Goal: Information Seeking & Learning: Learn about a topic

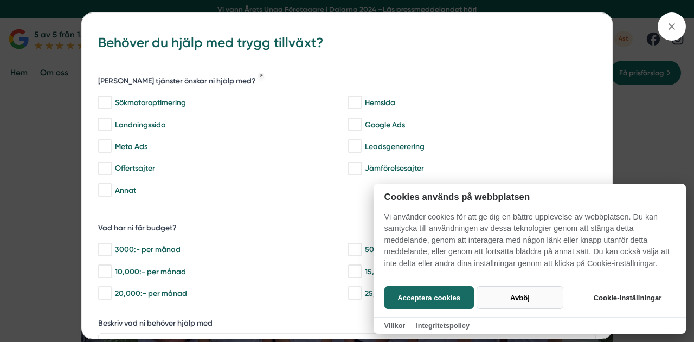
click at [503, 298] on button "Avböj" at bounding box center [519, 297] width 86 height 23
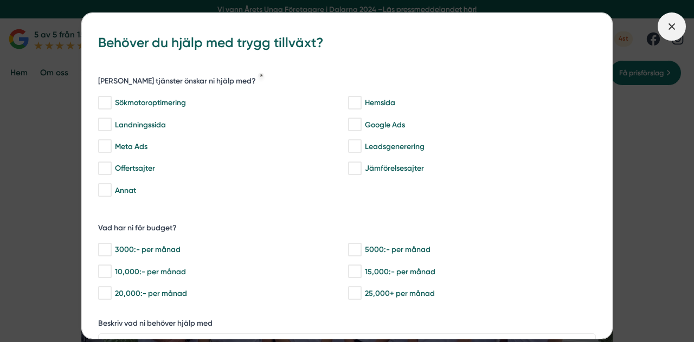
click at [677, 24] on icon at bounding box center [672, 27] width 12 height 12
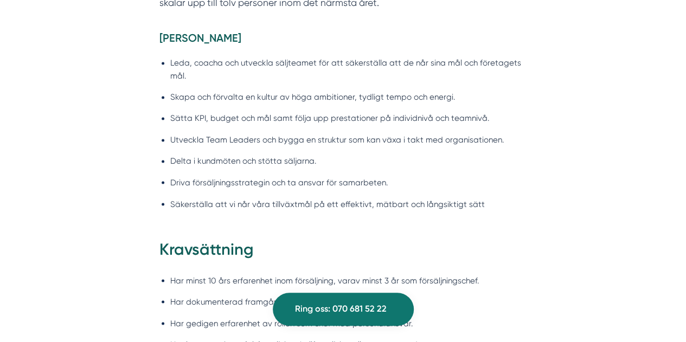
scroll to position [867, 0]
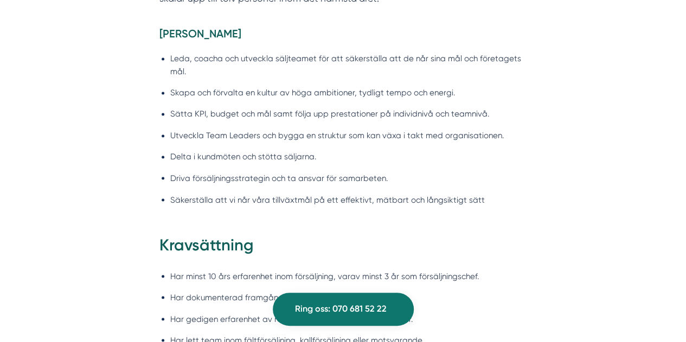
click at [470, 197] on li "Säkerställa att vi når våra tillväxtmål på ett effektivt, mätbart och långsikti…" at bounding box center [348, 199] width 356 height 13
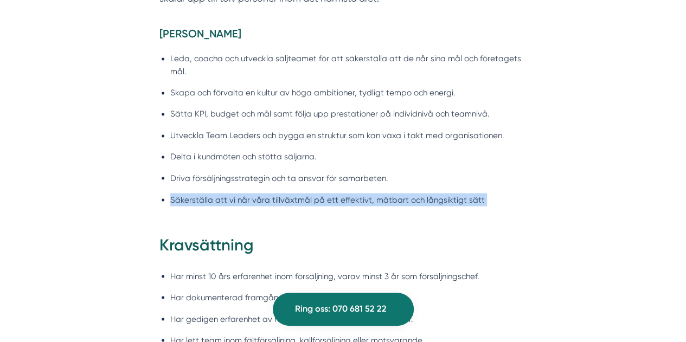
click at [470, 197] on li "Säkerställa att vi når våra tillväxtmål på ett effektivt, mätbart och långsikti…" at bounding box center [348, 199] width 356 height 13
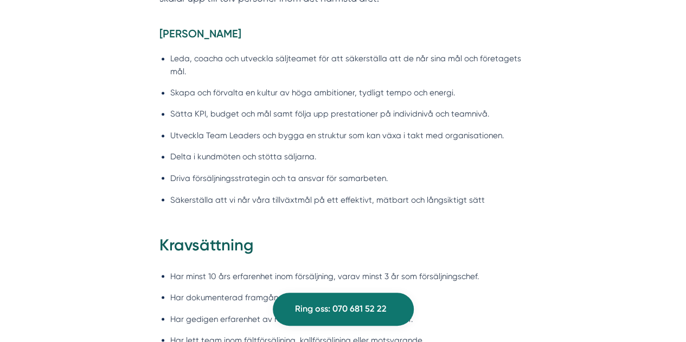
click at [532, 183] on div "[PERSON_NAME] [PERSON_NAME], coacha och utveckla säljteamet för att säkerställa…" at bounding box center [343, 130] width 416 height 207
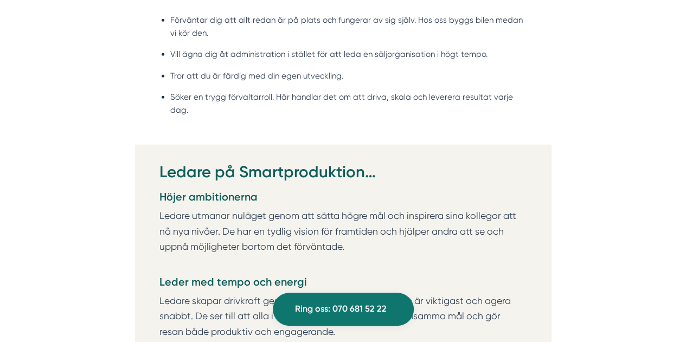
scroll to position [1409, 0]
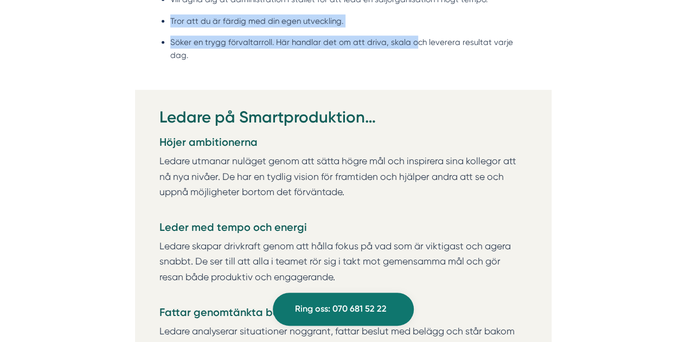
drag, startPoint x: 411, startPoint y: 58, endPoint x: 160, endPoint y: 24, distance: 253.2
click at [160, 24] on ul "Förväntar dig att allt redan är på plats och fungerar av sig själv. Hos oss byg…" at bounding box center [342, 13] width 367 height 122
click at [292, 56] on ul "Förväntar dig att allt redan är på plats och fungerar av sig själv. Hos oss byg…" at bounding box center [342, 13] width 367 height 122
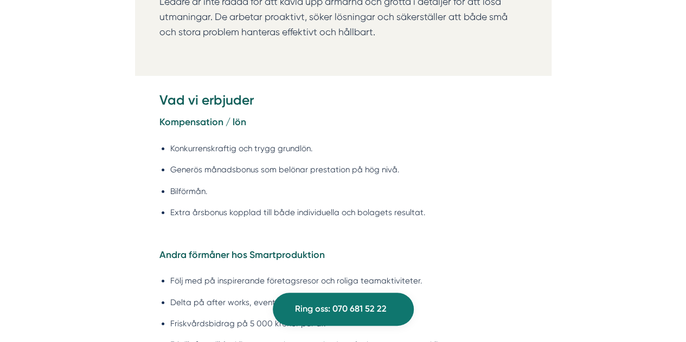
scroll to position [1843, 0]
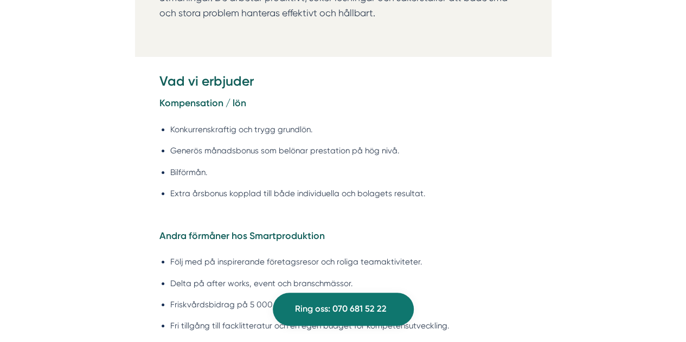
click at [432, 123] on li "Konkurrenskraftig och trygg grundlön." at bounding box center [348, 129] width 356 height 13
click at [513, 123] on li "Konkurrenskraftig och trygg grundlön." at bounding box center [348, 129] width 356 height 13
click at [472, 144] on li "Generös månadsbonus som belönar prestation på hög nivå." at bounding box center [348, 150] width 356 height 13
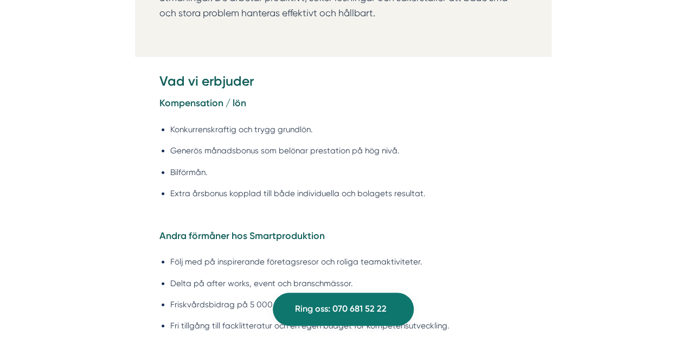
click at [472, 144] on li "Generös månadsbonus som belönar prestation på hög nivå." at bounding box center [348, 150] width 356 height 13
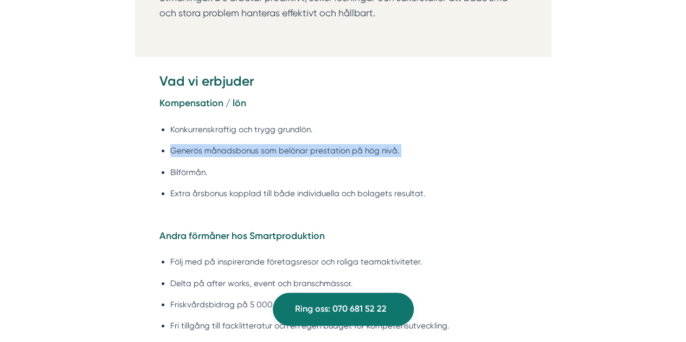
click at [472, 144] on li "Generös månadsbonus som belönar prestation på hög nivå." at bounding box center [348, 150] width 356 height 13
click at [521, 144] on li "Generös månadsbonus som belönar prestation på hög nivå." at bounding box center [348, 150] width 356 height 13
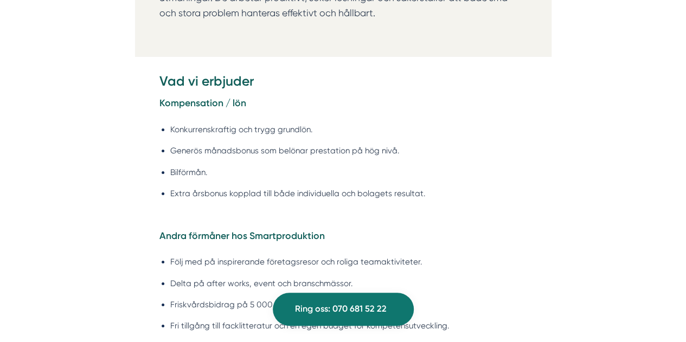
click at [517, 144] on li "Generös månadsbonus som belönar prestation på hög nivå." at bounding box center [348, 150] width 356 height 13
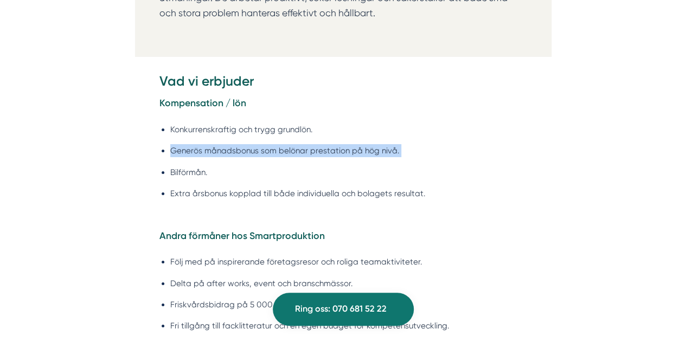
click at [517, 144] on li "Generös månadsbonus som belönar prestation på hög nivå." at bounding box center [348, 150] width 356 height 13
click at [560, 137] on div "Om Smartproduktion Vi på Smartproduktion hjälper bygg- och tjänsteföretag att s…" at bounding box center [342, 235] width 661 height 3189
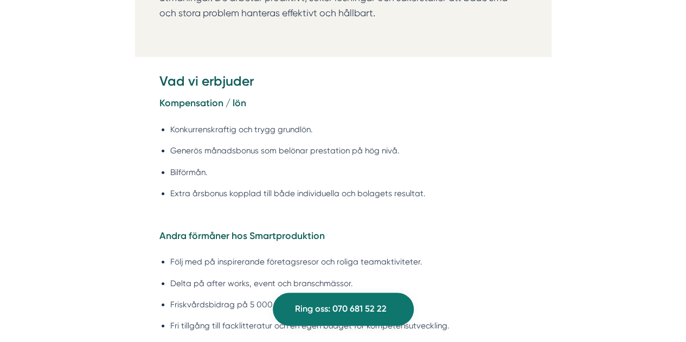
click at [482, 187] on li "Extra årsbonus kopplad till både individuella och bolagets resultat." at bounding box center [348, 193] width 356 height 13
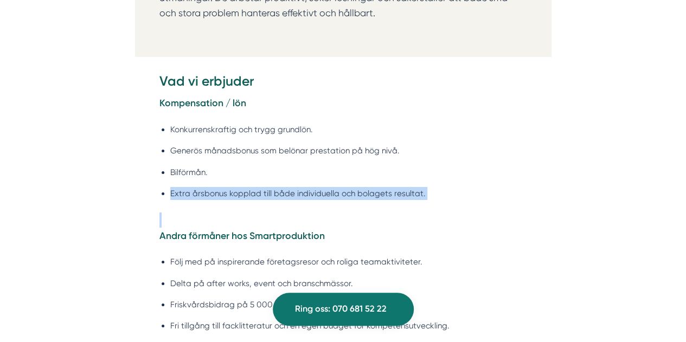
click at [482, 187] on li "Extra årsbonus kopplad till både individuella och bolagets resultat." at bounding box center [348, 193] width 356 height 13
click at [509, 171] on ul "Konkurrenskraftig och trygg grundlön. Generös månadsbonus som belönar prestatio…" at bounding box center [342, 165] width 367 height 96
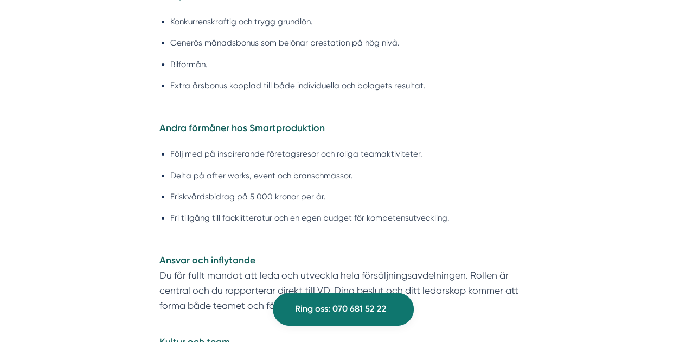
scroll to position [1951, 0]
click at [451, 169] on li "Delta på after works, event och branschmässor." at bounding box center [348, 175] width 356 height 13
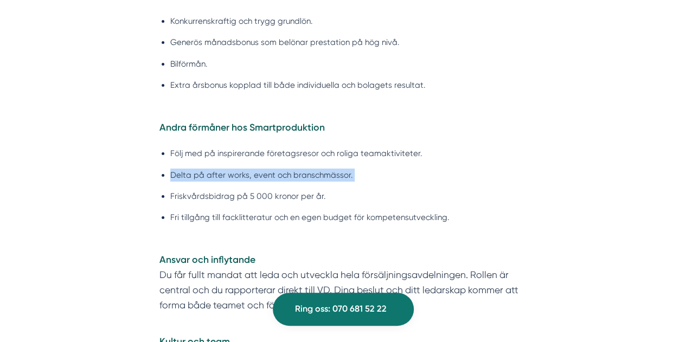
drag, startPoint x: 451, startPoint y: 162, endPoint x: 459, endPoint y: 162, distance: 7.0
click at [454, 169] on li "Delta på after works, event och branschmässor." at bounding box center [348, 175] width 356 height 13
click at [512, 150] on ul "Följ med på inspirerande företagsresor och roliga teamaktiviteter. Delta på aft…" at bounding box center [342, 188] width 367 height 96
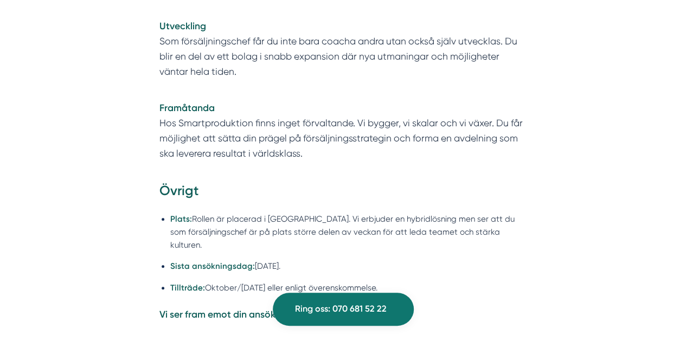
scroll to position [2385, 0]
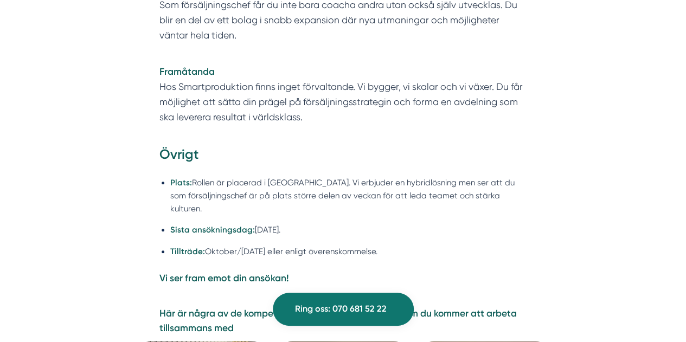
click at [299, 99] on p "Framåtanda Hos Smartproduktion finns inget förvaltande. Vi bygger, vi skalar oc…" at bounding box center [342, 94] width 367 height 61
click at [324, 98] on p "Framåtanda Hos Smartproduktion finns inget förvaltande. Vi bygger, vi skalar oc…" at bounding box center [342, 94] width 367 height 61
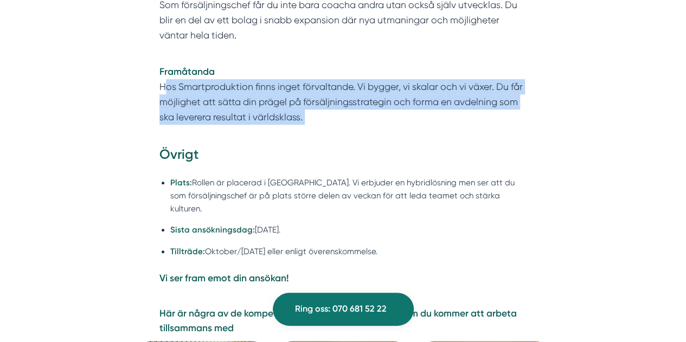
click at [324, 98] on p "Framåtanda Hos Smartproduktion finns inget förvaltande. Vi bygger, vi skalar oc…" at bounding box center [342, 94] width 367 height 61
click at [361, 102] on p "Framåtanda Hos Smartproduktion finns inget förvaltande. Vi bygger, vi skalar oc…" at bounding box center [342, 94] width 367 height 61
click at [387, 104] on p "Framåtanda Hos Smartproduktion finns inget förvaltande. Vi bygger, vi skalar oc…" at bounding box center [342, 94] width 367 height 61
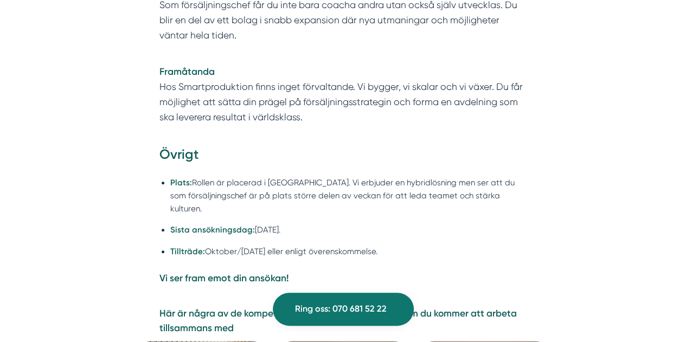
click at [387, 104] on p "Framåtanda Hos Smartproduktion finns inget förvaltande. Vi bygger, vi skalar oc…" at bounding box center [342, 94] width 367 height 61
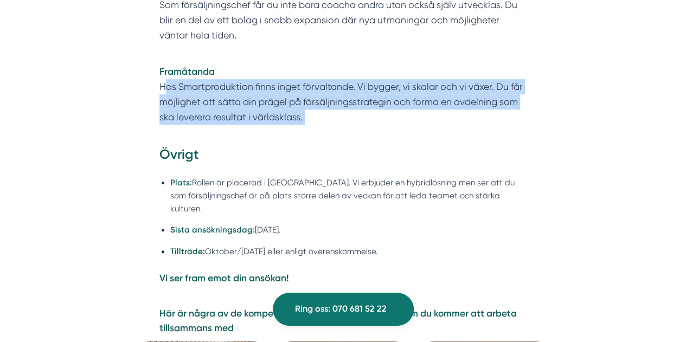
click at [387, 104] on p "Framåtanda Hos Smartproduktion finns inget förvaltande. Vi bygger, vi skalar oc…" at bounding box center [342, 94] width 367 height 61
click at [416, 103] on p "Framåtanda Hos Smartproduktion finns inget förvaltande. Vi bygger, vi skalar oc…" at bounding box center [342, 94] width 367 height 61
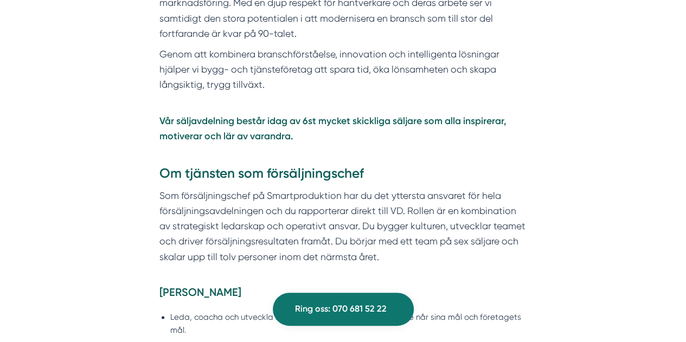
scroll to position [392, 0]
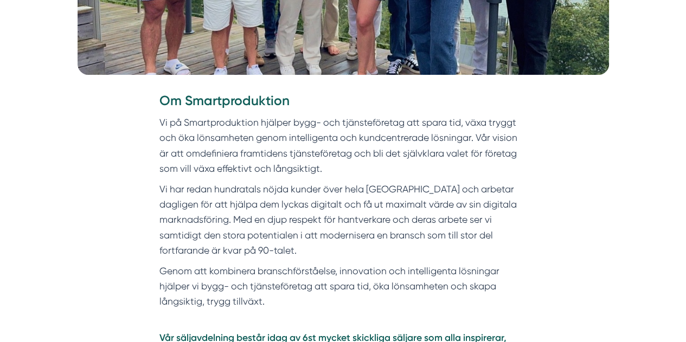
drag, startPoint x: 552, startPoint y: 192, endPoint x: 153, endPoint y: 92, distance: 410.8
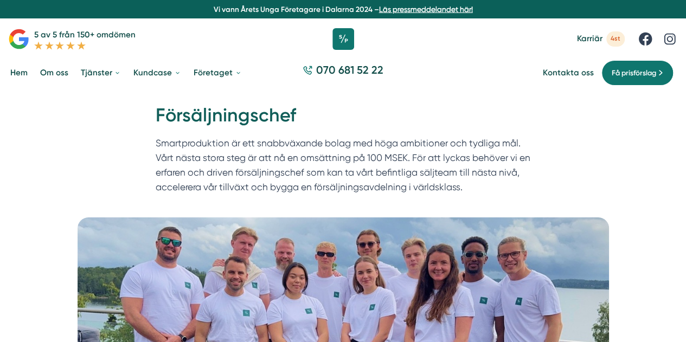
scroll to position [0, 0]
copy div "Lo Ipsumdolorsitam Co ad Elitseddoeiusmo tempori utla- etd magnaaliquaeni adm v…"
click at [341, 41] on icon at bounding box center [343, 38] width 27 height 27
